Goal: Go to known website: Go to known website

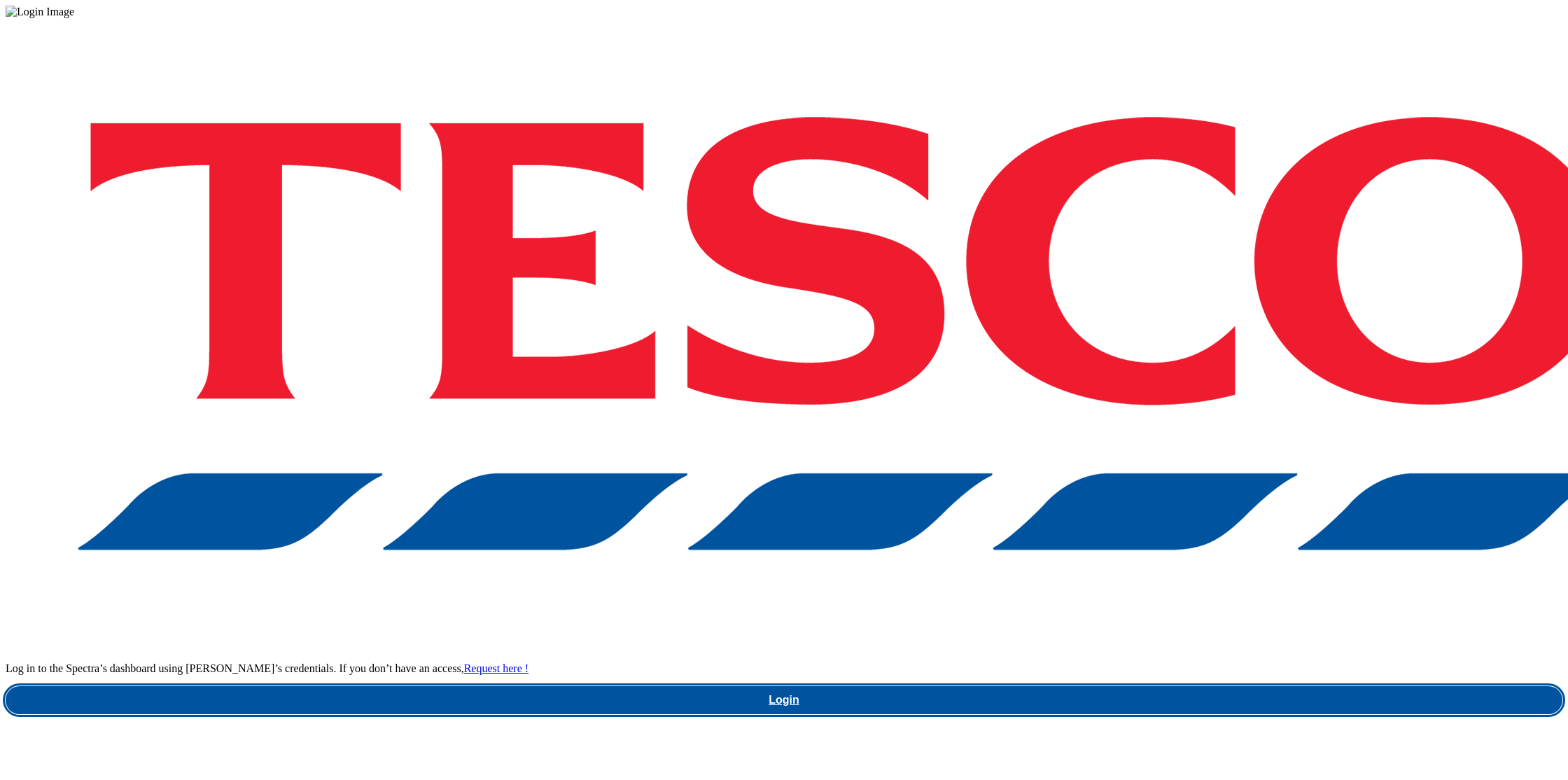
click at [1176, 686] on link "Login" at bounding box center [784, 700] width 1557 height 28
click at [1175, 686] on link "Login" at bounding box center [784, 700] width 1557 height 28
click at [1176, 686] on link "Login" at bounding box center [784, 700] width 1557 height 28
